Goal: Leave review/rating: Share an evaluation or opinion about a product, service, or content

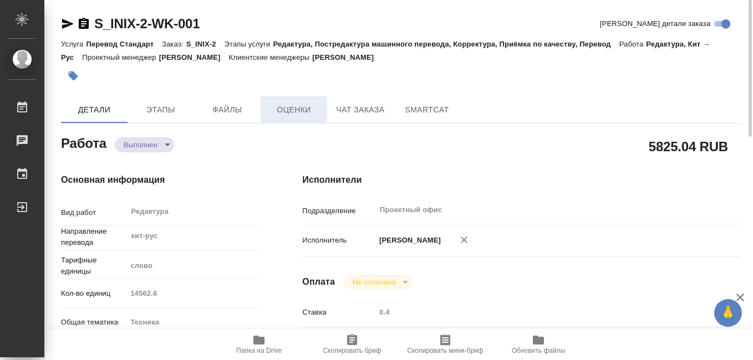
click at [299, 112] on span "Оценки" at bounding box center [293, 110] width 53 height 14
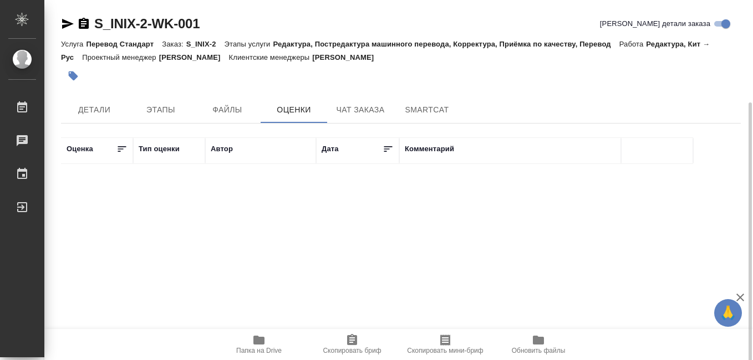
scroll to position [55, 0]
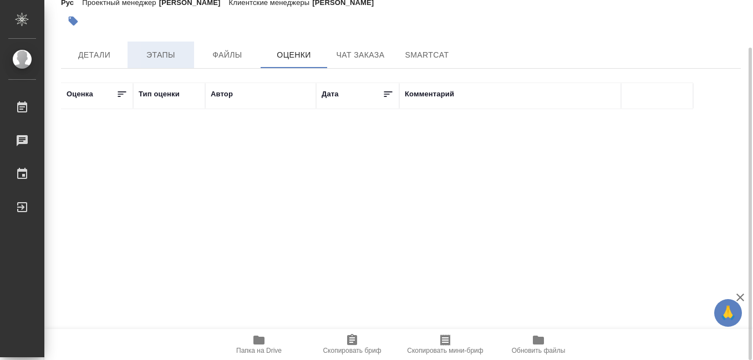
click at [162, 55] on span "Этапы" at bounding box center [160, 55] width 53 height 14
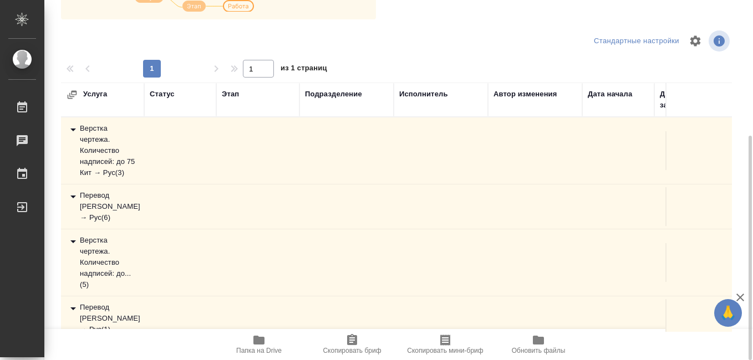
click at [93, 203] on div "Перевод Стандарт Кит → Рус ( 6 )" at bounding box center [103, 206] width 72 height 33
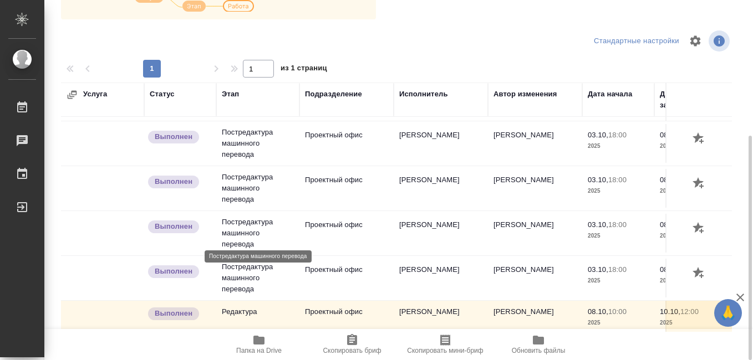
scroll to position [166, 0]
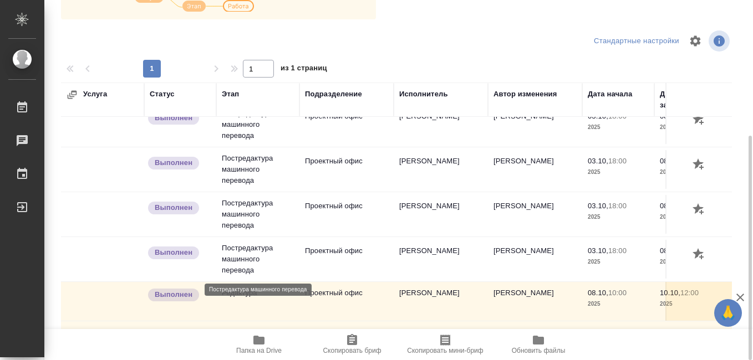
click at [238, 251] on p "Постредактура машинного перевода" at bounding box center [258, 259] width 72 height 33
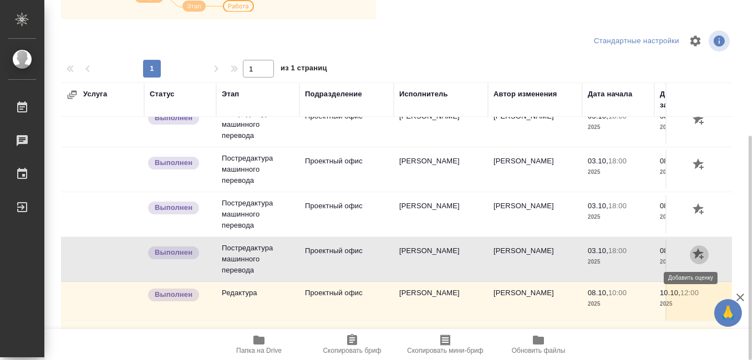
click at [692, 254] on icon "button" at bounding box center [698, 254] width 13 height 13
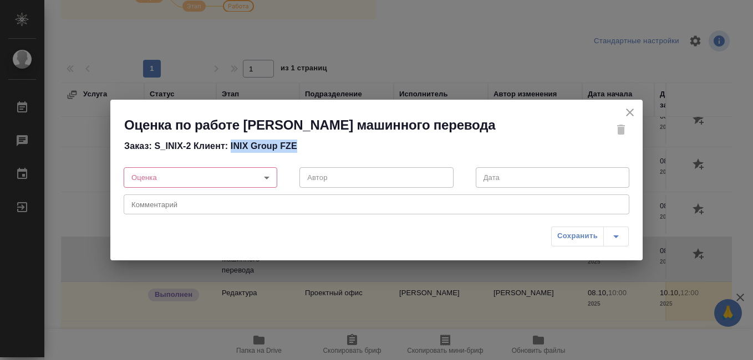
drag, startPoint x: 231, startPoint y: 155, endPoint x: 295, endPoint y: 154, distance: 64.3
click at [295, 153] on h4 "Заказ: S_INIX-2 Клиент: INIX Group FZE" at bounding box center [340, 146] width 432 height 13
drag, startPoint x: 295, startPoint y: 154, endPoint x: 283, endPoint y: 155, distance: 12.2
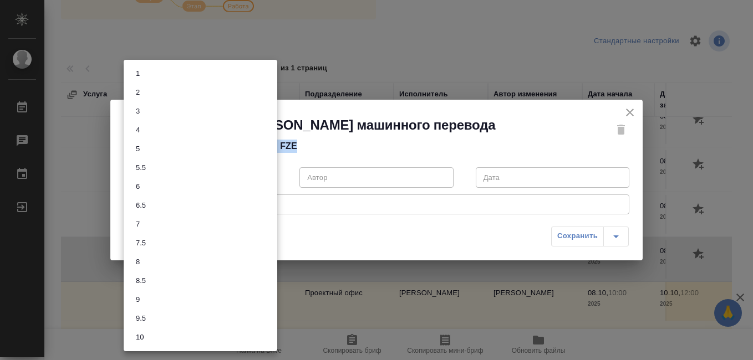
click at [266, 187] on body "🙏 .cls-1 fill:#fff; AWATERA Koreshkov Aleksey Работы 0 Чаты График Выйти S_INIX…" at bounding box center [376, 180] width 753 height 360
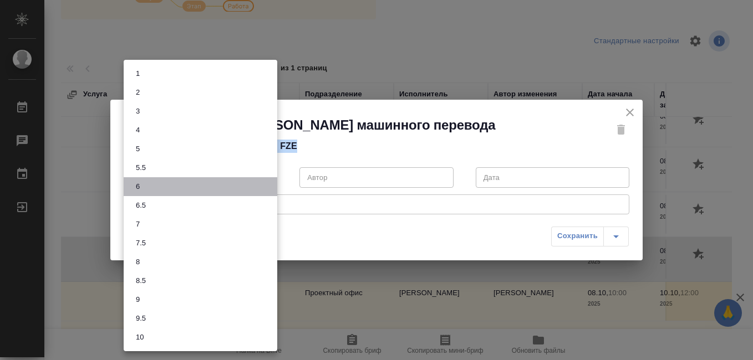
click at [153, 187] on li "6" at bounding box center [201, 186] width 154 height 19
type input "6"
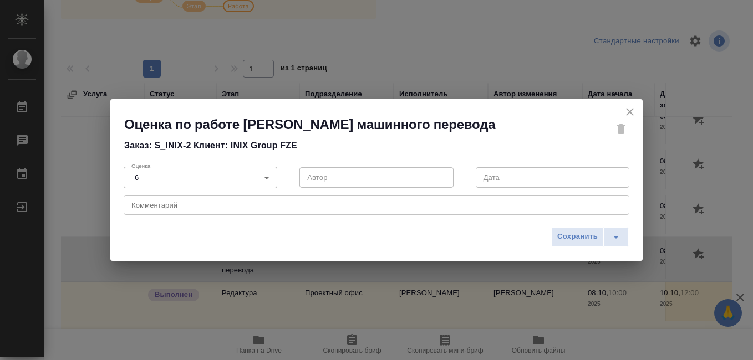
click at [188, 209] on textarea at bounding box center [376, 205] width 490 height 8
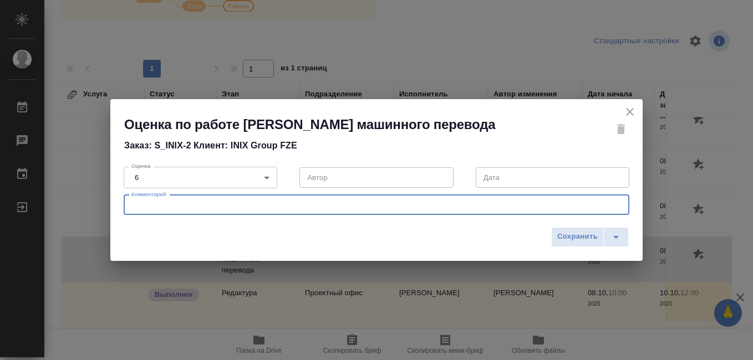
click at [170, 209] on textarea at bounding box center [376, 205] width 490 height 8
paste textarea "Перевод, который делал Denis Dolzhetskiy, довольно низкого качества (местами бы…"
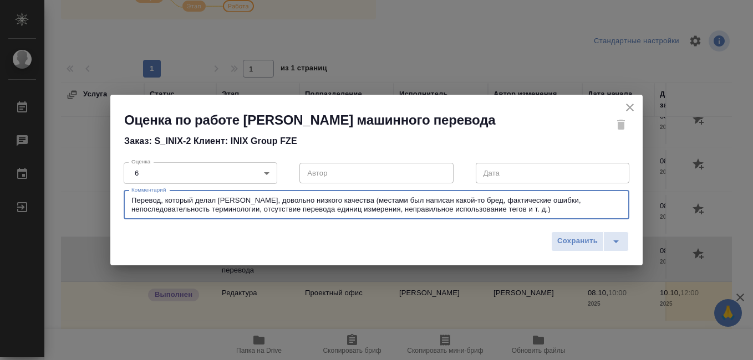
drag, startPoint x: 161, startPoint y: 211, endPoint x: 281, endPoint y: 210, distance: 119.8
click at [281, 210] on textarea "Перевод, который делал Denis Dolzhetskiy, довольно низкого качества (местами бы…" at bounding box center [376, 204] width 490 height 17
click at [389, 211] on textarea "Перевод довольно низкого качества (местами был написан какой-то бред, фактическ…" at bounding box center [376, 204] width 490 height 17
click at [478, 220] on div "Перевод довольно низкого качества (местами был написан какой-то бред, имелись ф…" at bounding box center [377, 205] width 506 height 29
click at [476, 213] on textarea "Перевод довольно низкого качества (местами был написан какой-то бред, имелись ф…" at bounding box center [376, 204] width 490 height 17
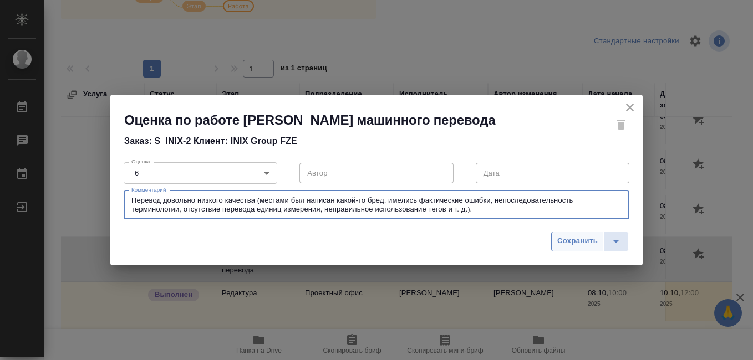
type textarea "Перевод довольно низкого качества (местами был написан какой-то бред, имелись ф…"
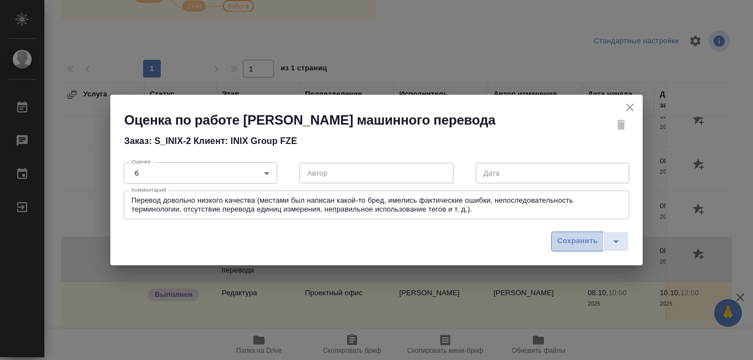
click at [579, 248] on span "Сохранить" at bounding box center [577, 241] width 40 height 13
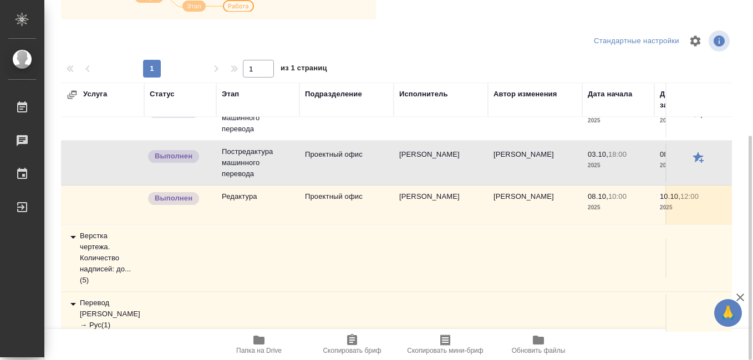
scroll to position [277, 0]
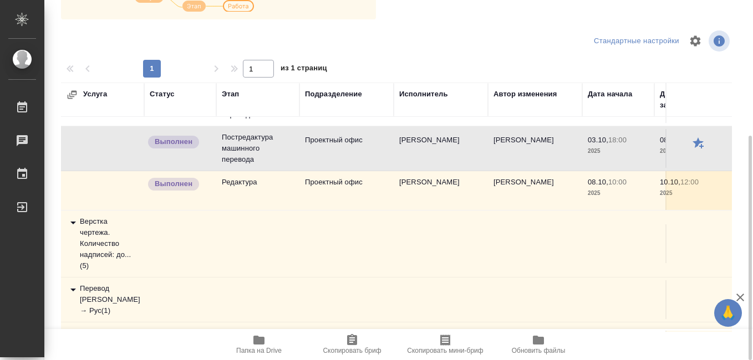
click at [672, 183] on td at bounding box center [698, 190] width 67 height 39
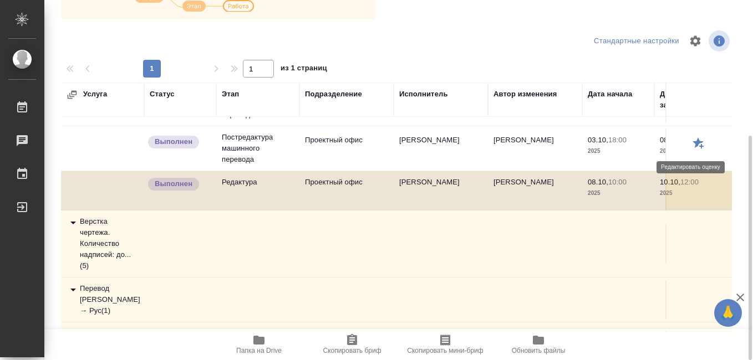
click at [692, 145] on icon "button" at bounding box center [697, 142] width 11 height 11
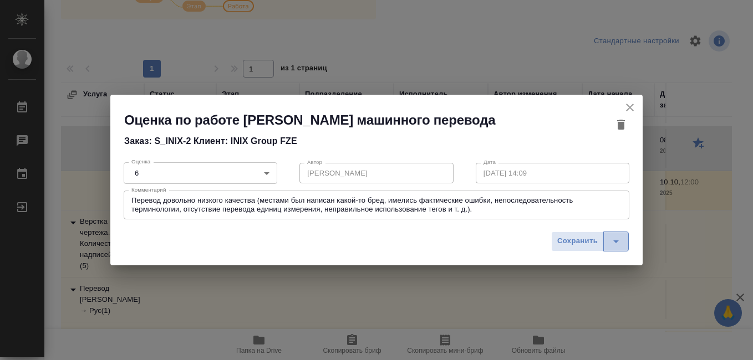
click at [618, 248] on icon "split button" at bounding box center [615, 241] width 13 height 13
click at [628, 314] on div "Оценка по работе Должецкий Денис - Постредактура машинного перевода Заказ: S_IN…" at bounding box center [376, 180] width 753 height 360
click at [630, 101] on icon "close" at bounding box center [629, 107] width 13 height 13
